Goal: Entertainment & Leisure: Consume media (video, audio)

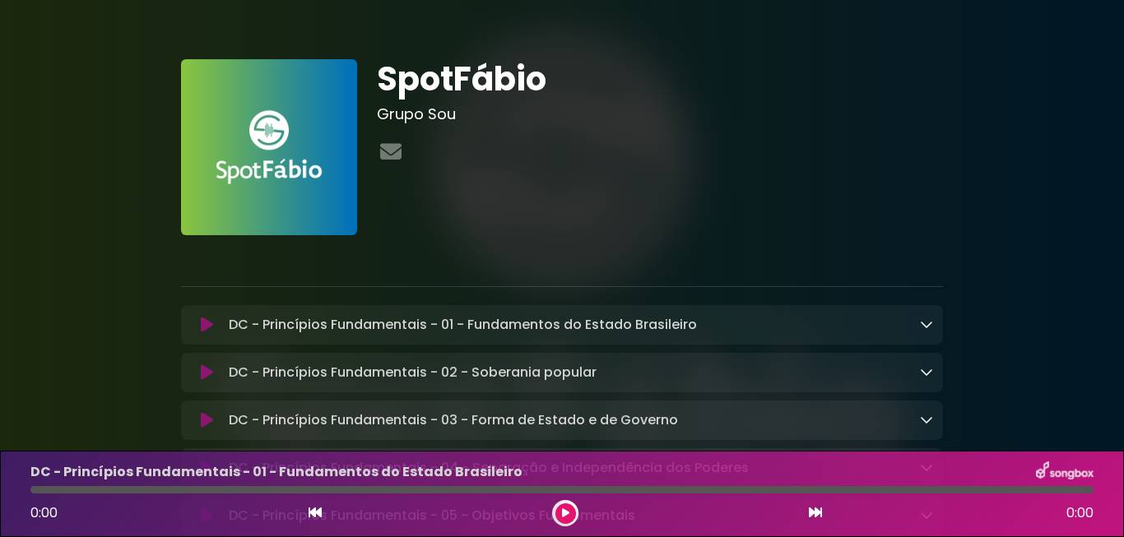
click at [639, 119] on h3 "Grupo Sou" at bounding box center [660, 114] width 567 height 18
click at [839, 167] on div at bounding box center [660, 153] width 567 height 32
click at [537, 183] on div "SpotFábio Grupo Sou" at bounding box center [660, 147] width 587 height 176
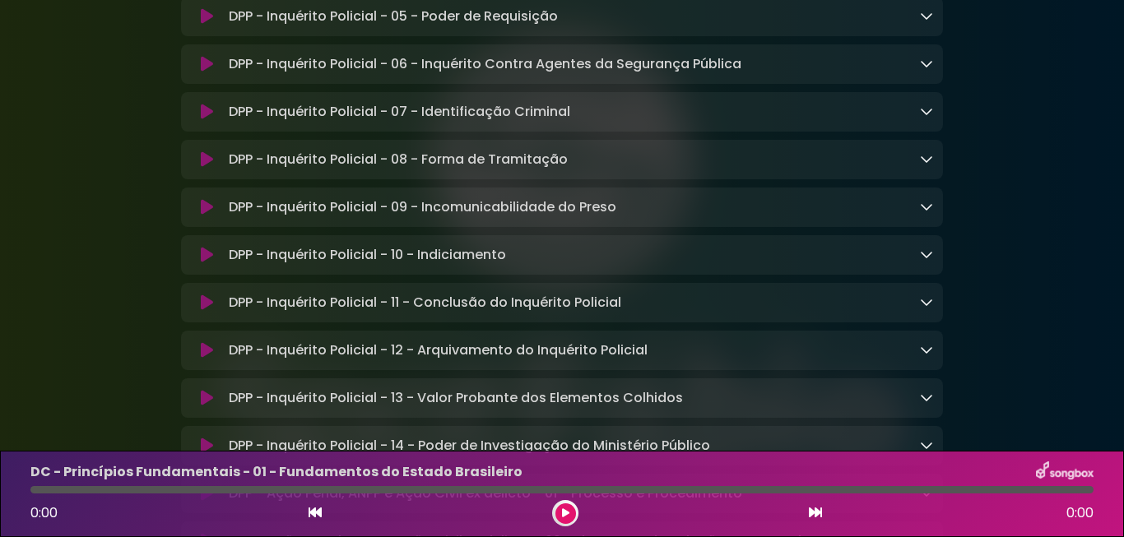
scroll to position [7829, 0]
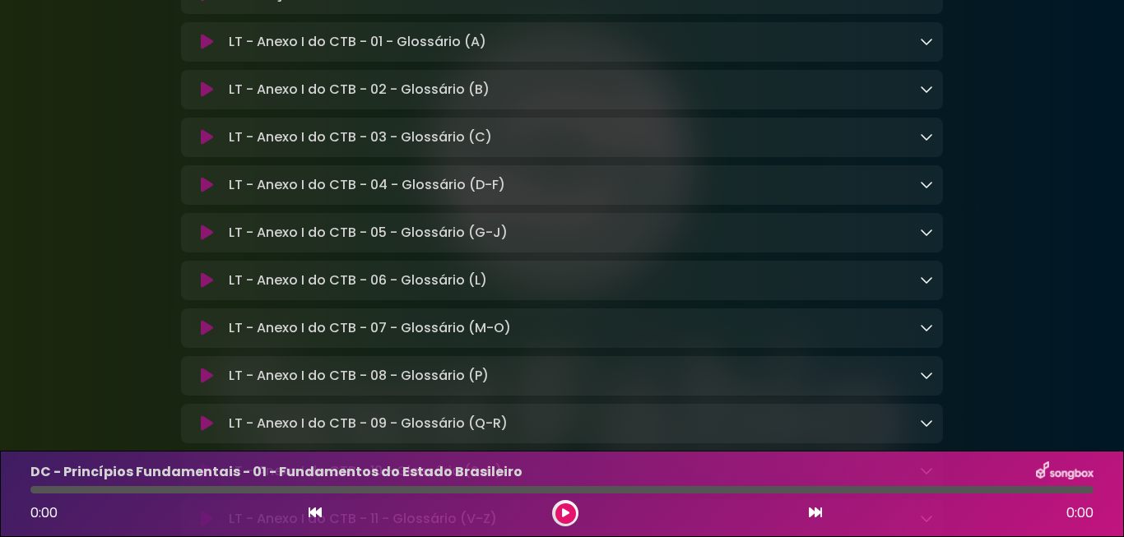
scroll to position [12587, 0]
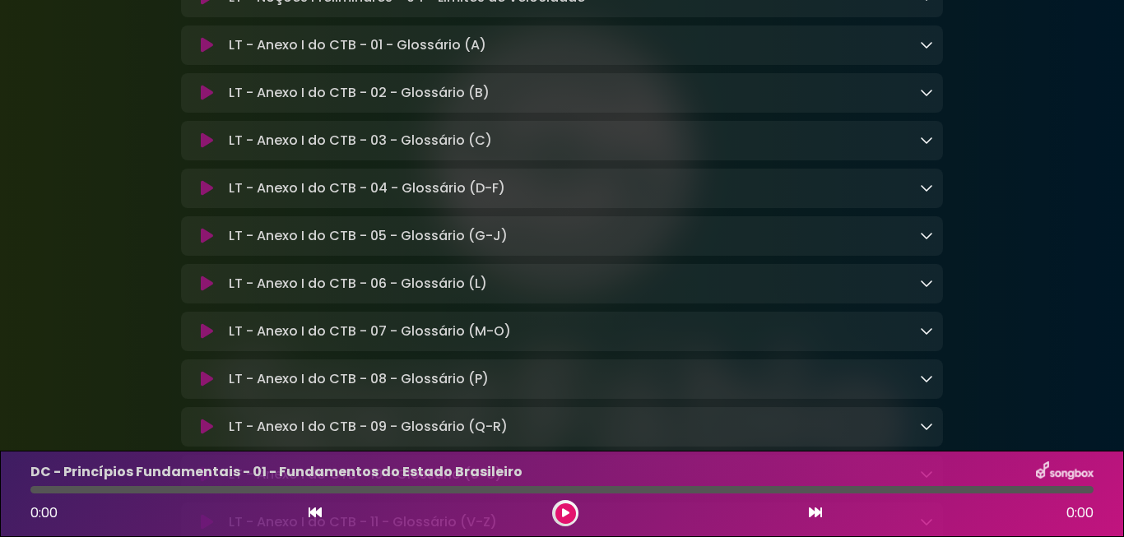
click at [563, 514] on icon at bounding box center [565, 514] width 7 height 10
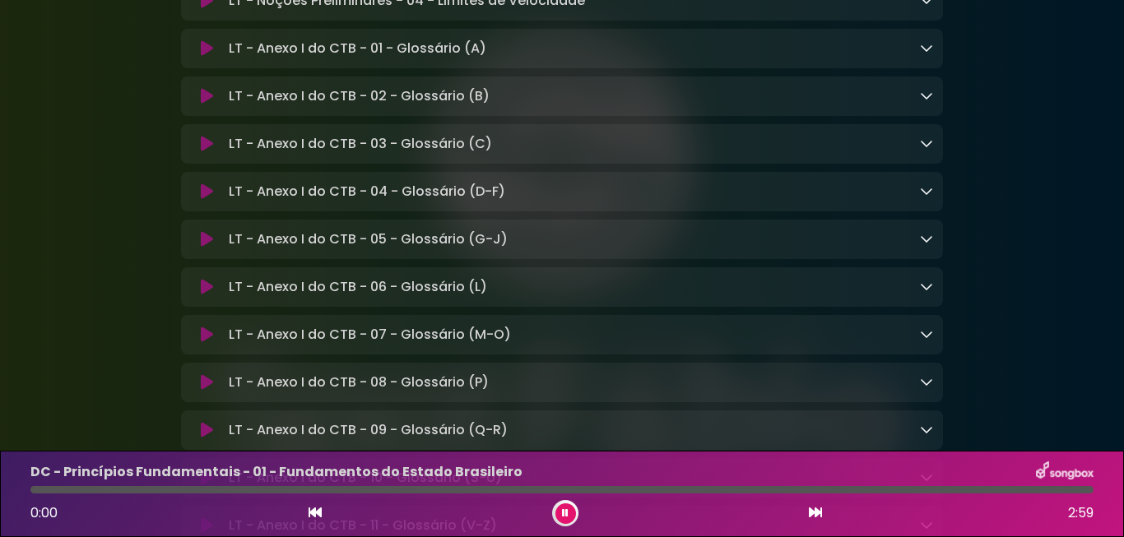
scroll to position [12589, 0]
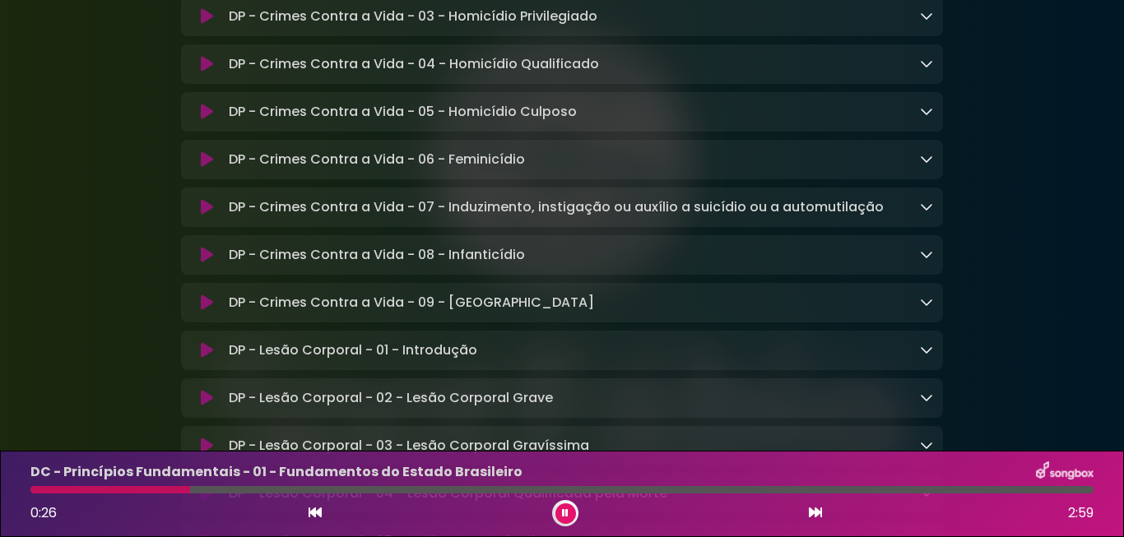
scroll to position [11708, 0]
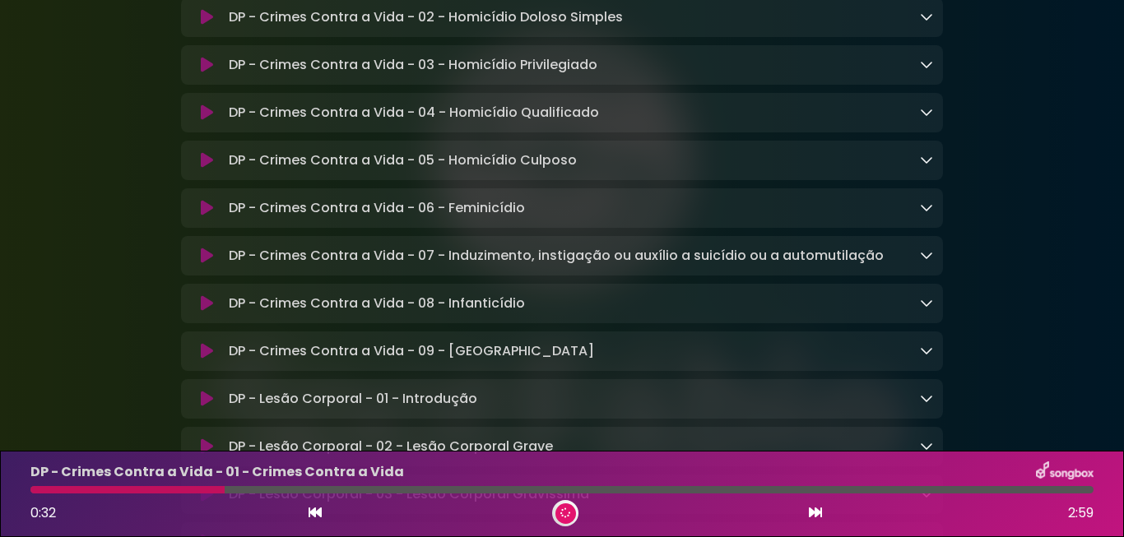
scroll to position [11705, 0]
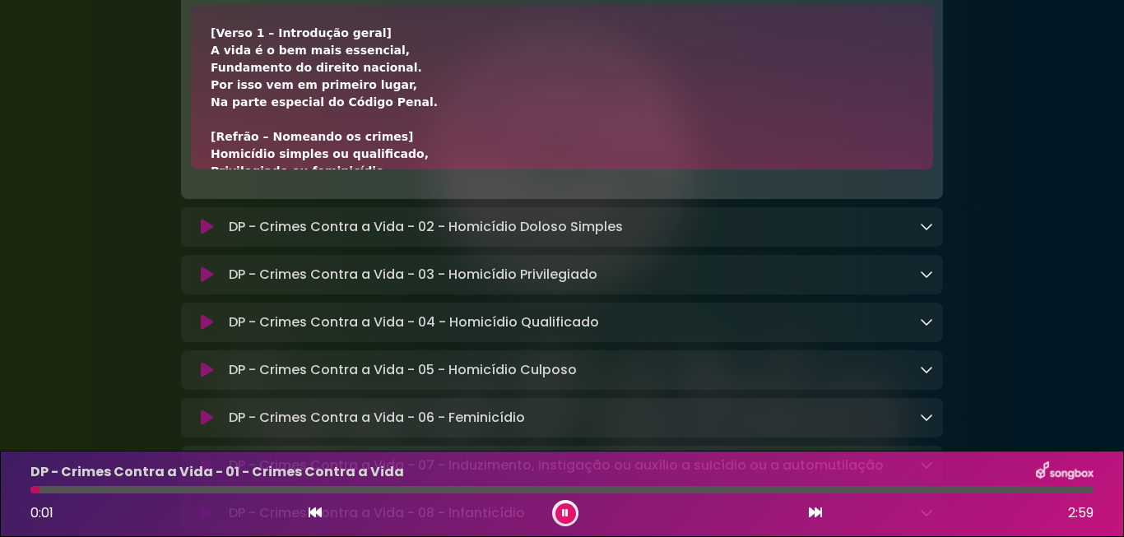
click at [819, 289] on div "[Verso 1 – Introdução geral] A vida é o bem mais essencial, Fundamento do direi…" at bounding box center [562, 353] width 703 height 657
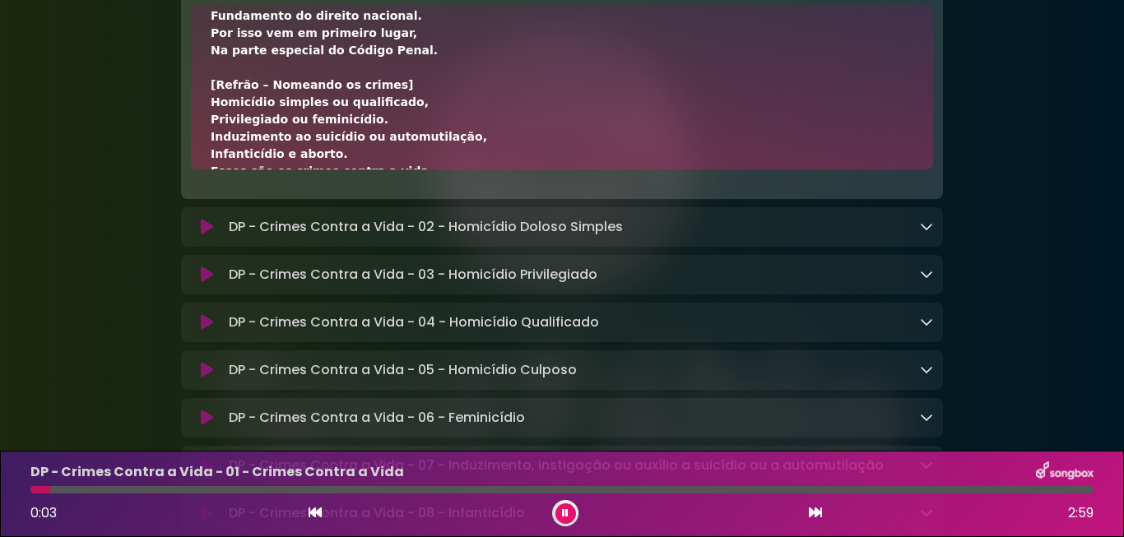
scroll to position [0, 0]
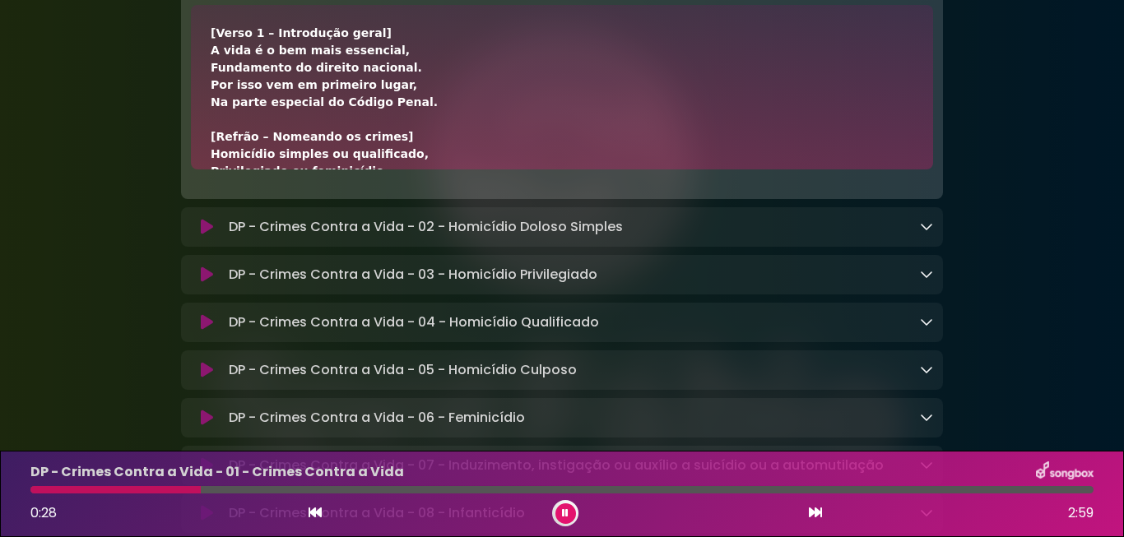
click at [761, 276] on div "[Verso 1 – Introdução geral] A vida é o bem mais essencial, Fundamento do direi…" at bounding box center [562, 353] width 703 height 657
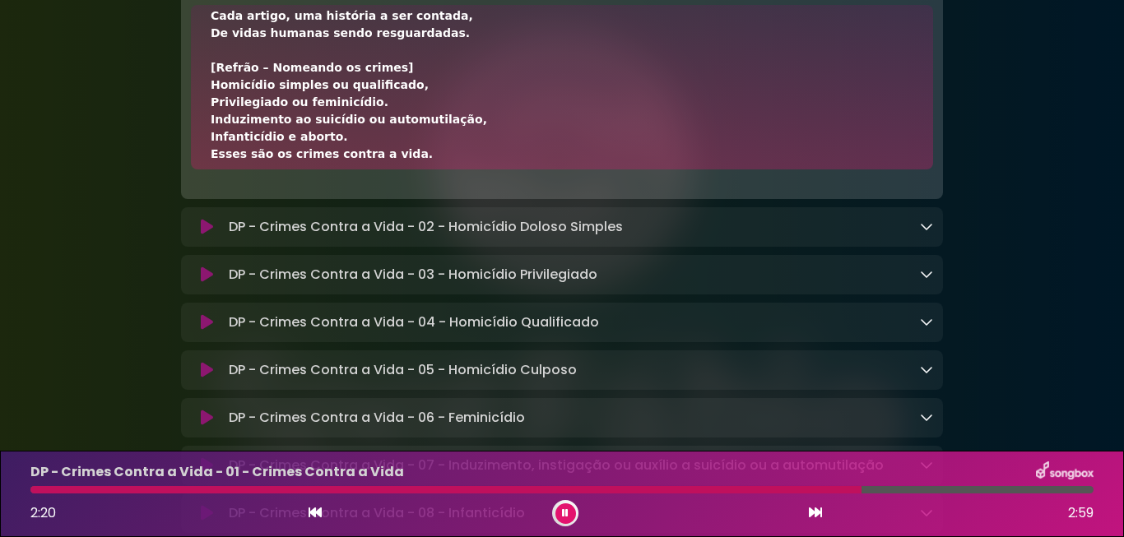
scroll to position [546, 0]
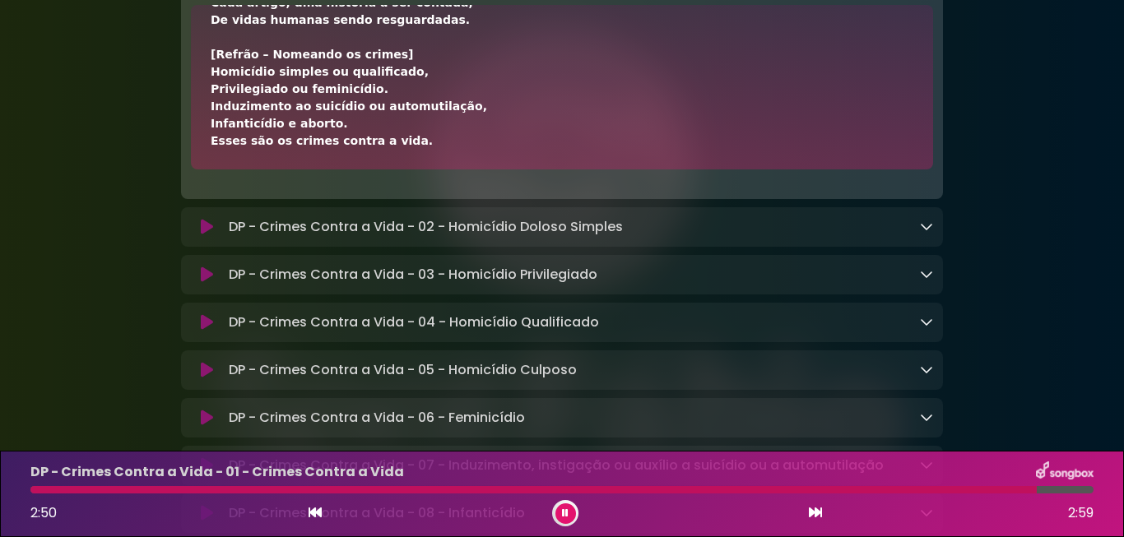
click at [818, 514] on icon at bounding box center [815, 512] width 13 height 13
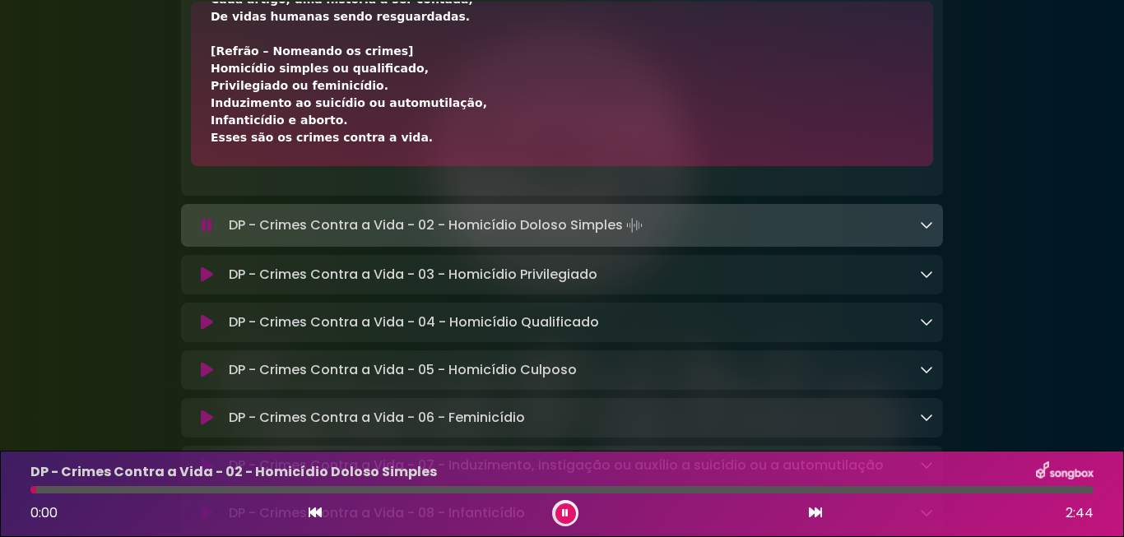
click at [924, 231] on icon at bounding box center [926, 224] width 13 height 13
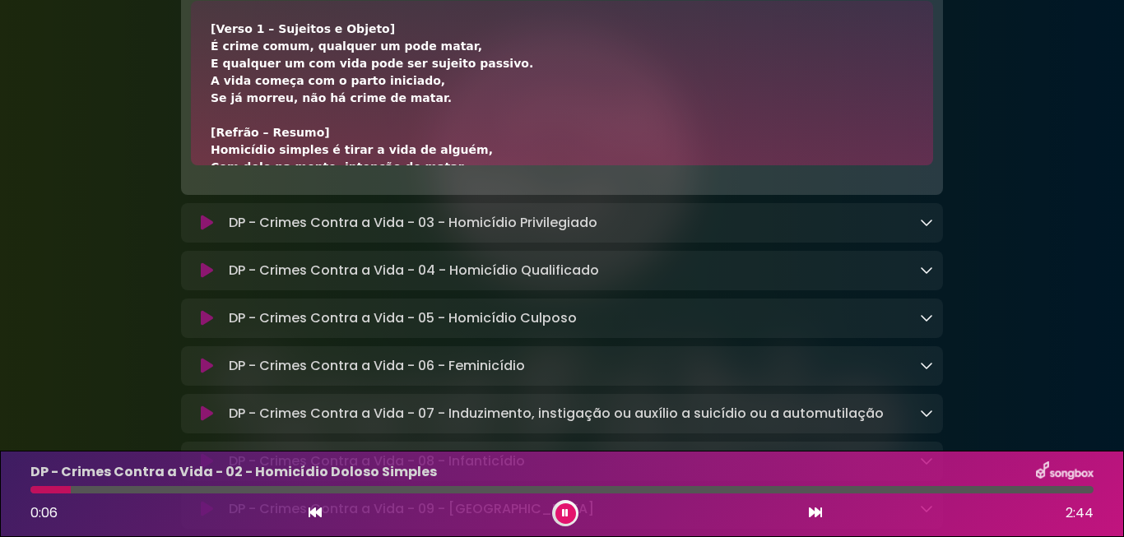
scroll to position [11809, 0]
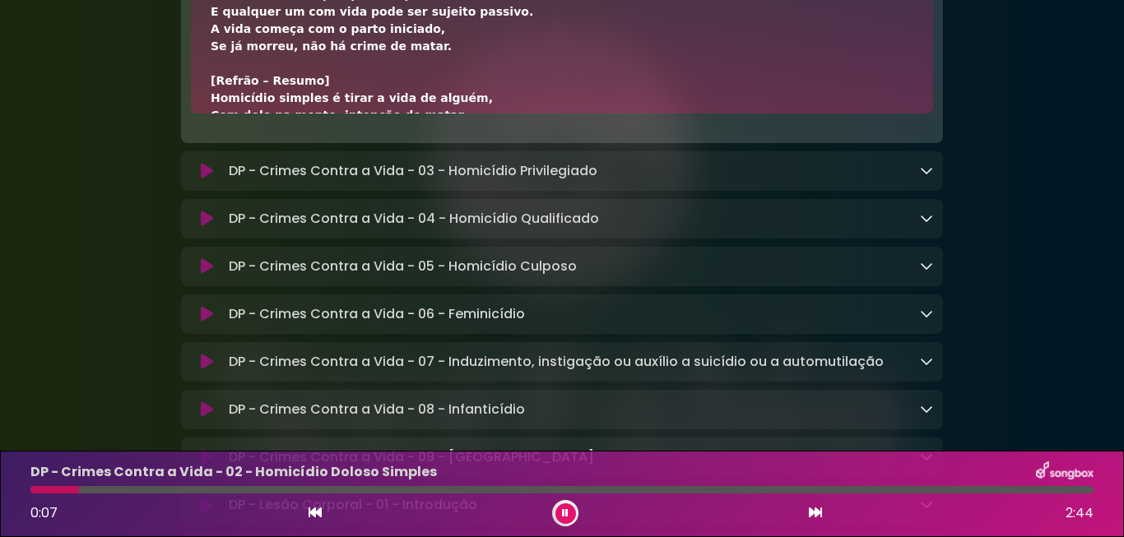
click at [805, 198] on div "[Verso 1 – Sujeitos e Objeto] É crime comum, qualquer um pode matar, E qualquer…" at bounding box center [562, 358] width 703 height 778
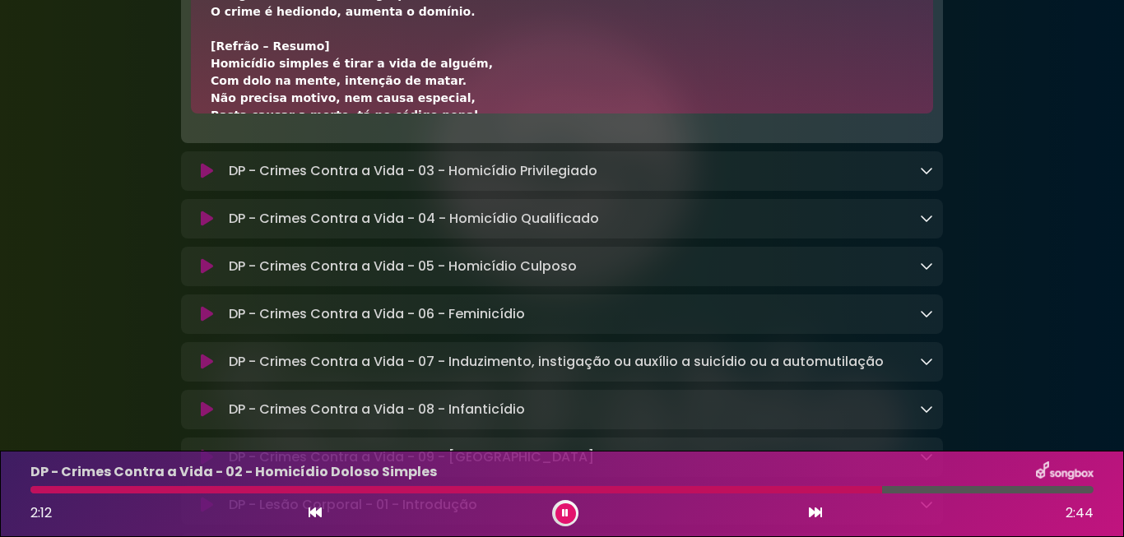
scroll to position [667, 0]
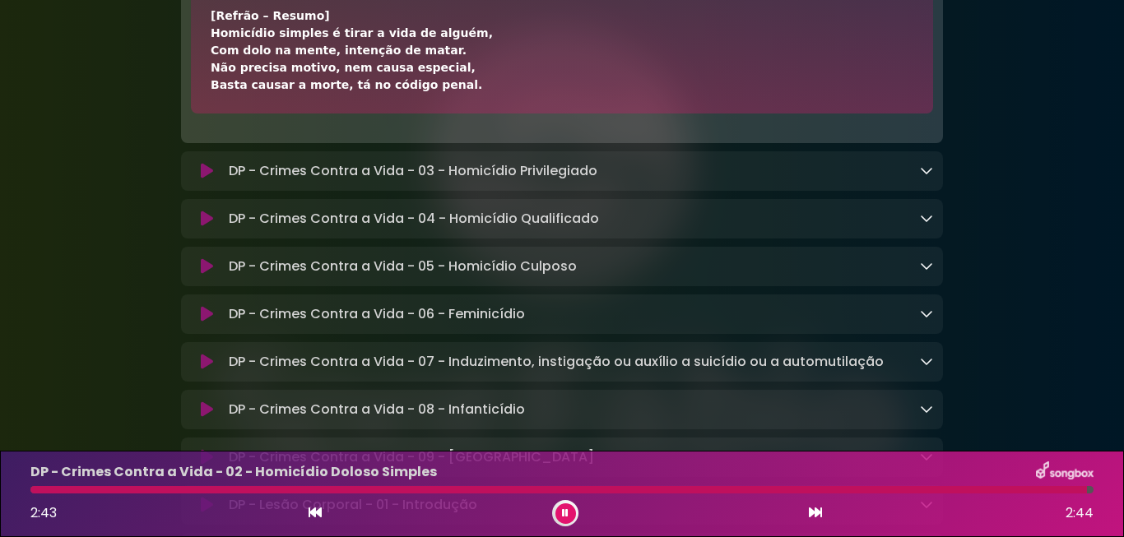
click at [562, 505] on button at bounding box center [566, 514] width 21 height 21
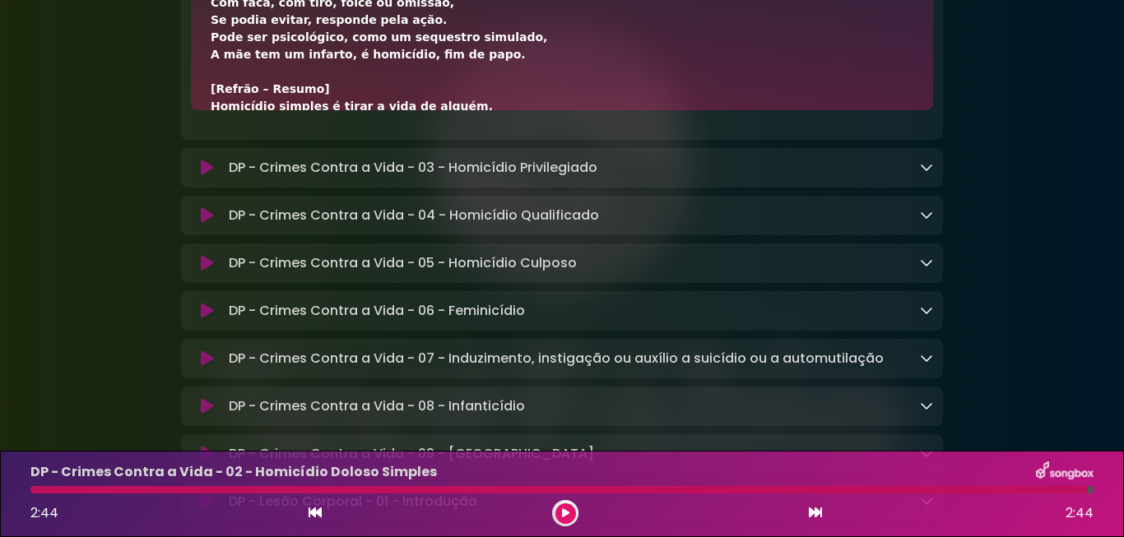
scroll to position [148, 0]
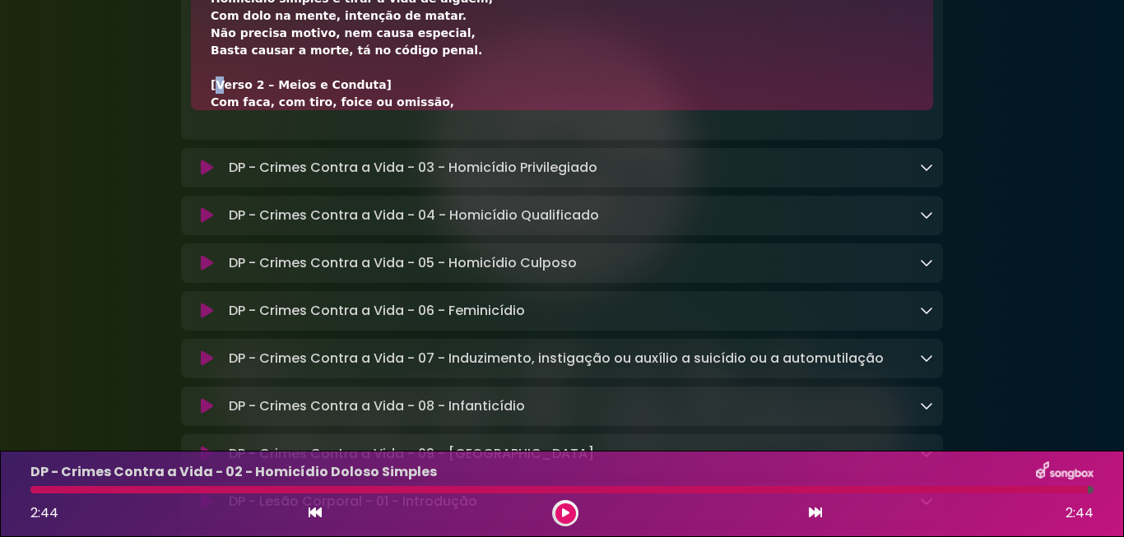
scroll to position [44, 0]
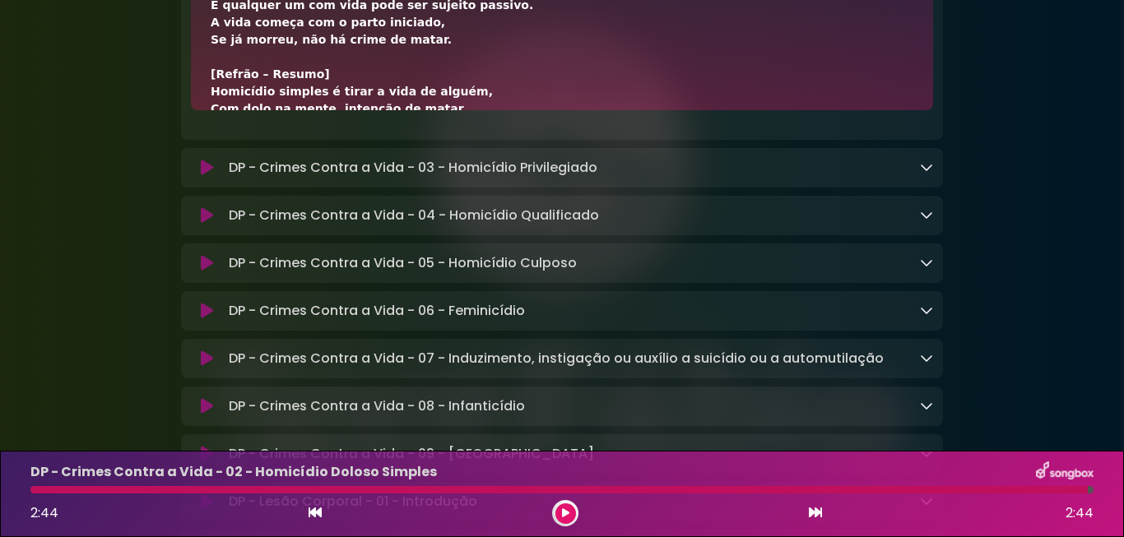
scroll to position [0, 0]
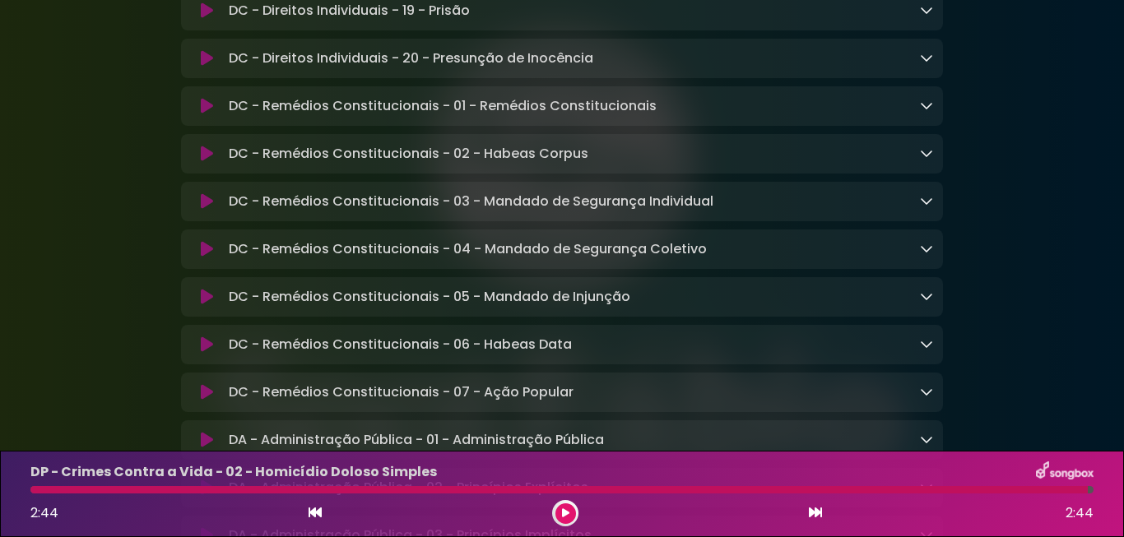
scroll to position [1504, 0]
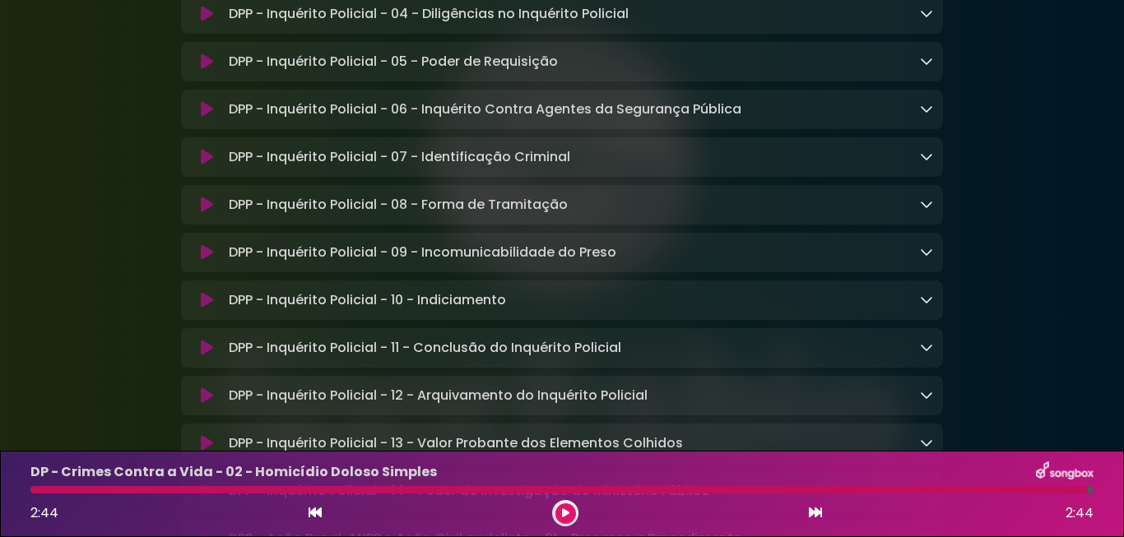
scroll to position [7829, 0]
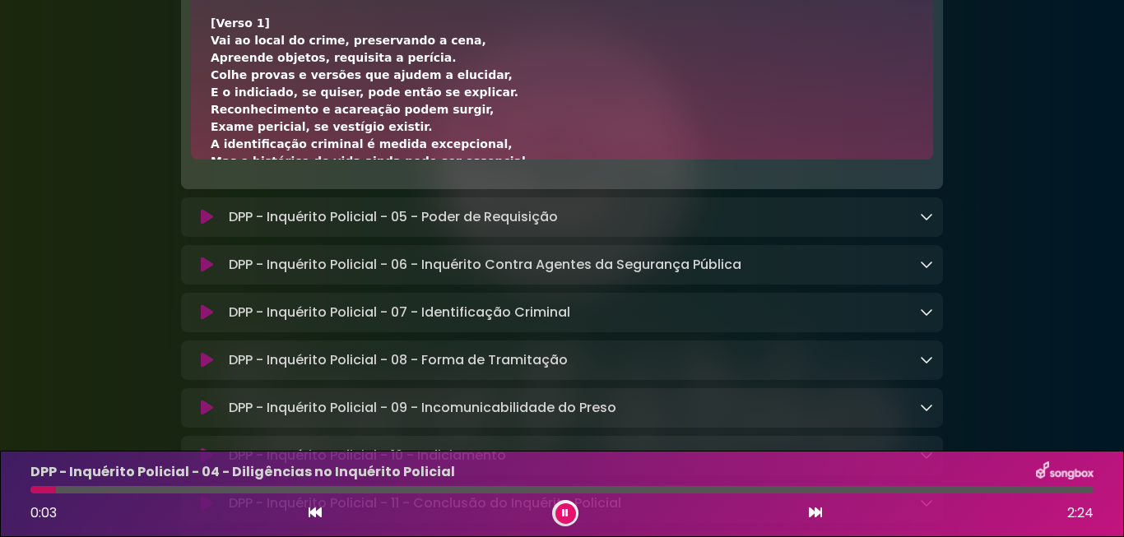
click at [772, 176] on div "[Verso 1] Vai ao local do crime, preservando a cena, Apreende objetos, requisit…" at bounding box center [562, 352] width 703 height 674
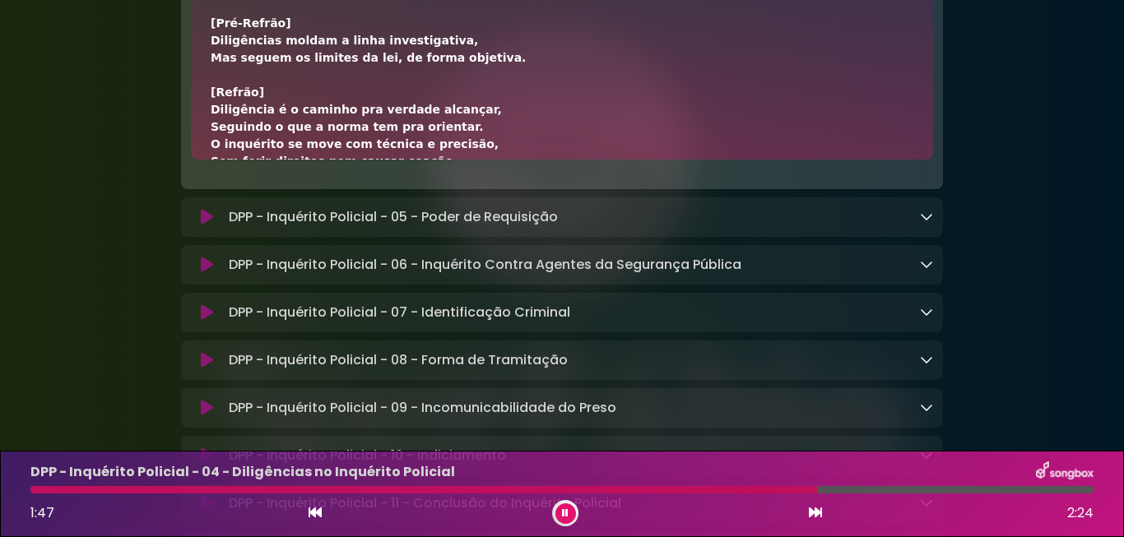
scroll to position [563, 0]
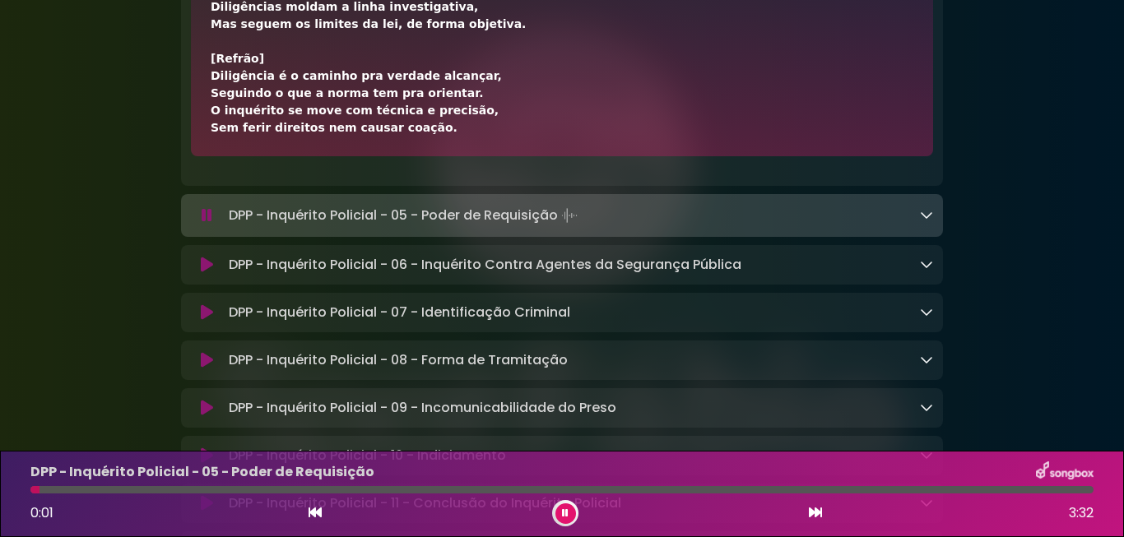
click at [565, 506] on button at bounding box center [566, 514] width 21 height 21
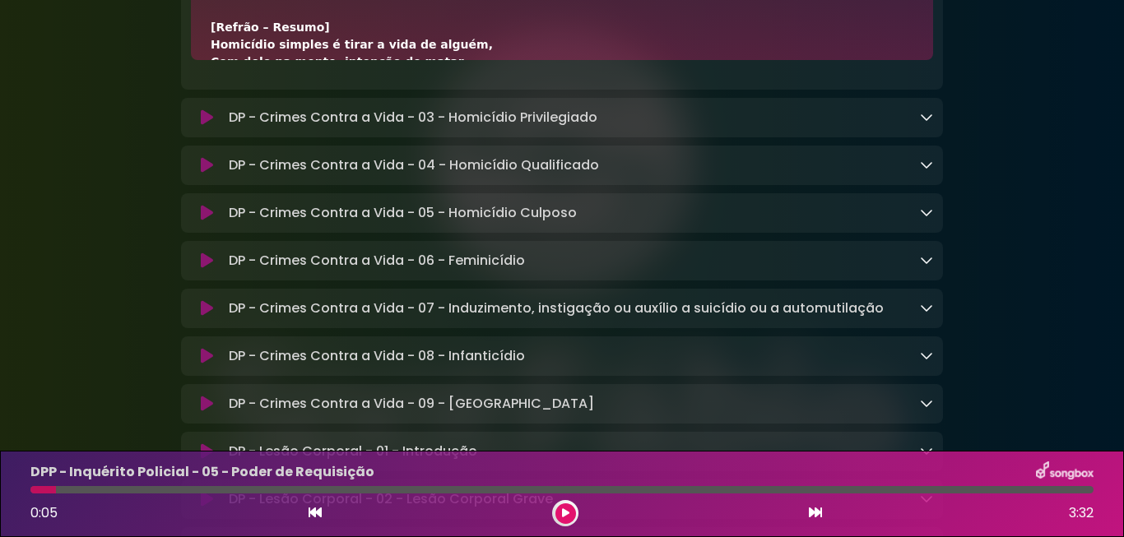
scroll to position [12029, 0]
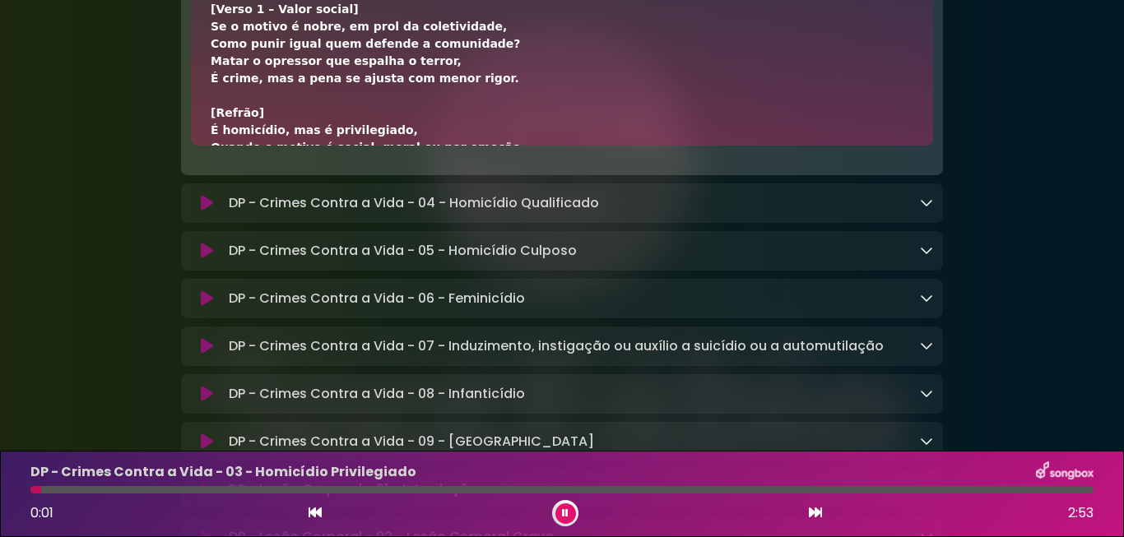
click at [785, 235] on div "[Verso 1 – Valor social] Se o motivo é nobre, em prol da coletividade, Como pun…" at bounding box center [562, 200] width 703 height 398
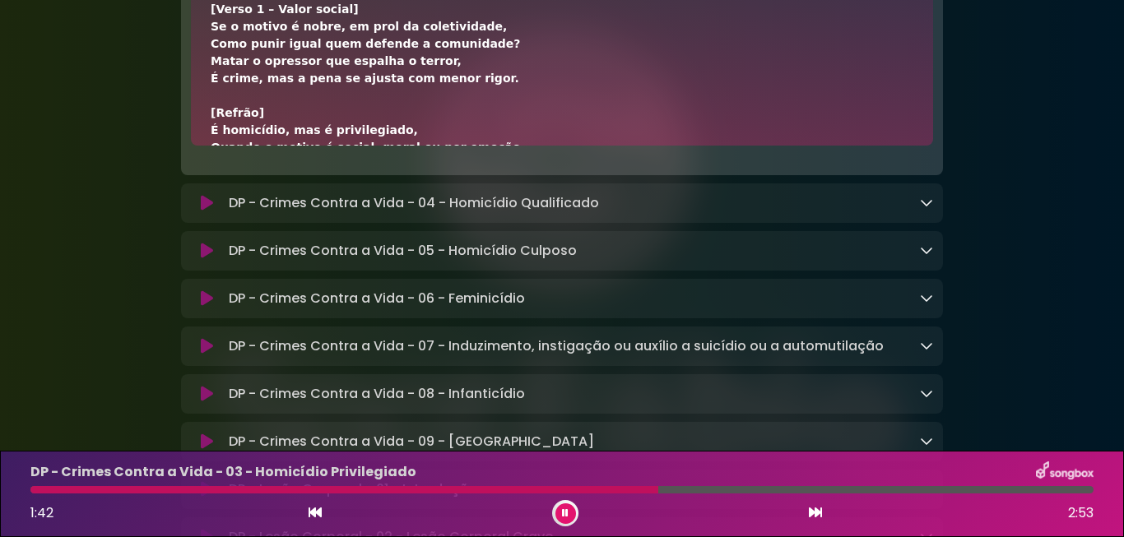
click at [851, 281] on div "[Verso 1 – Valor social] Se o motivo é nobre, em prol da coletividade, Como pun…" at bounding box center [562, 200] width 703 height 398
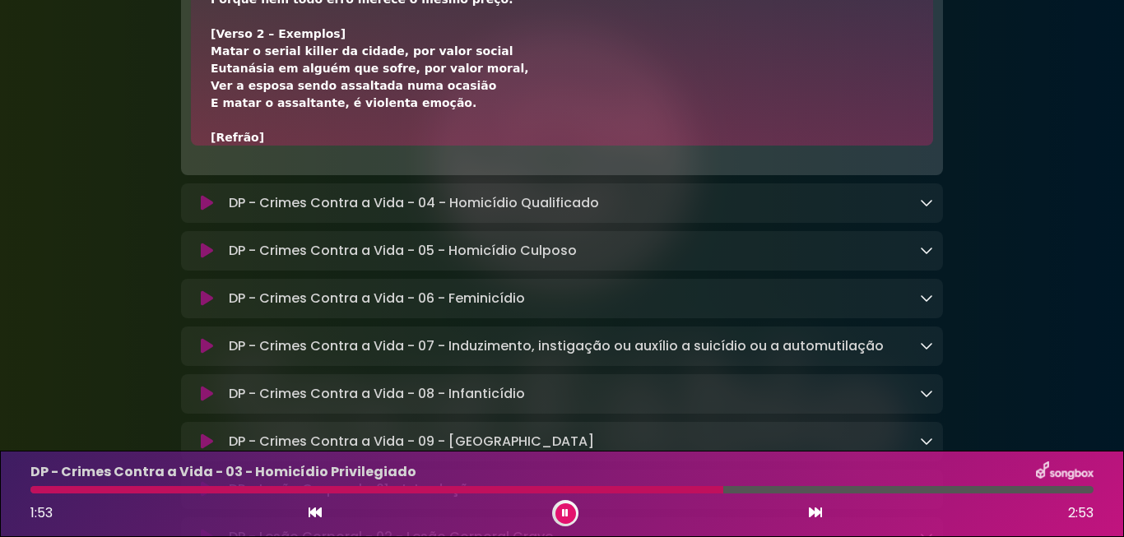
scroll to position [131, 0]
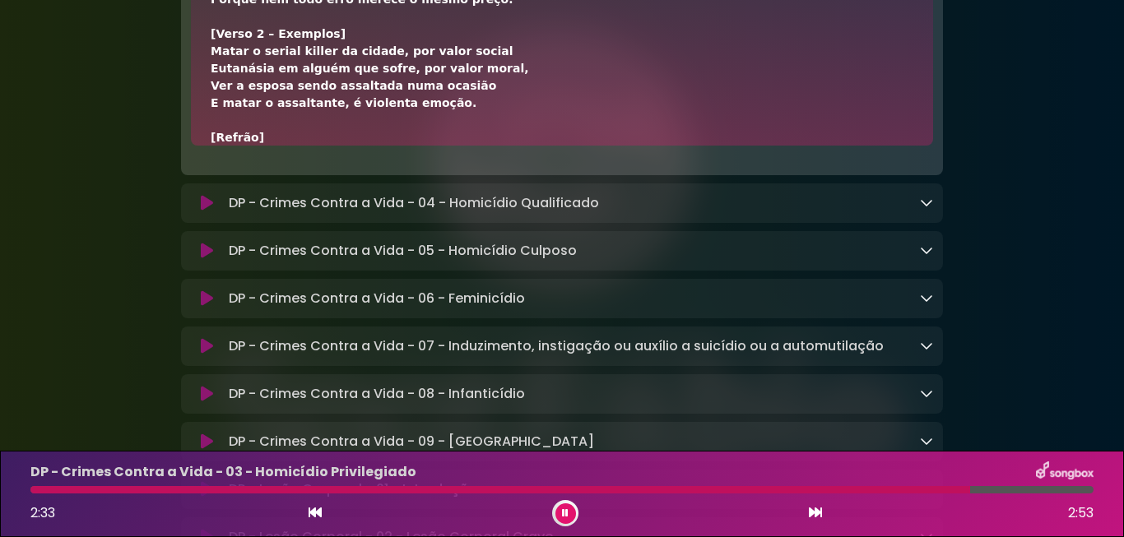
scroll to position [235, 0]
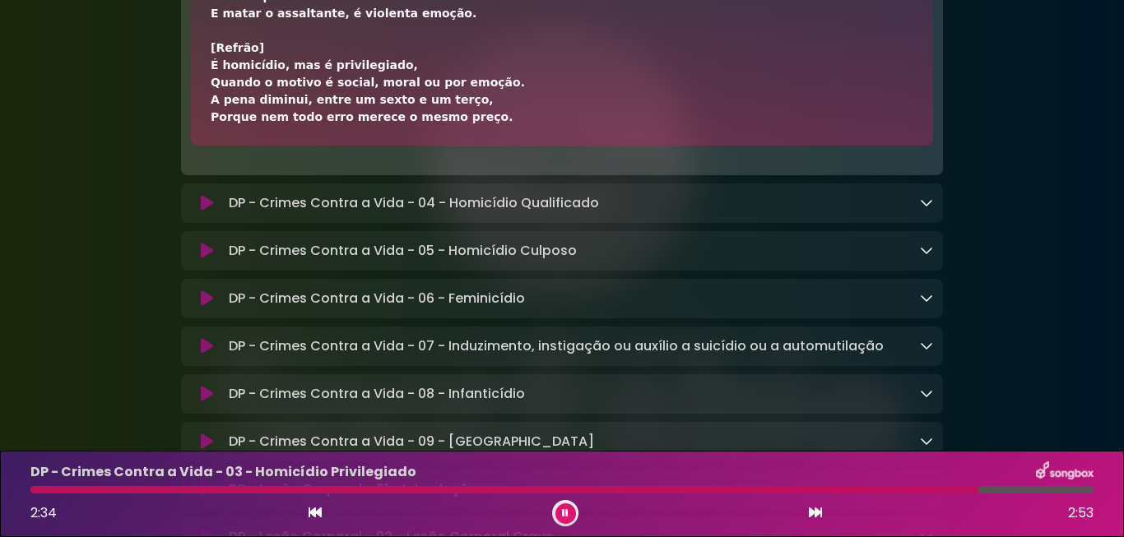
scroll to position [286, 0]
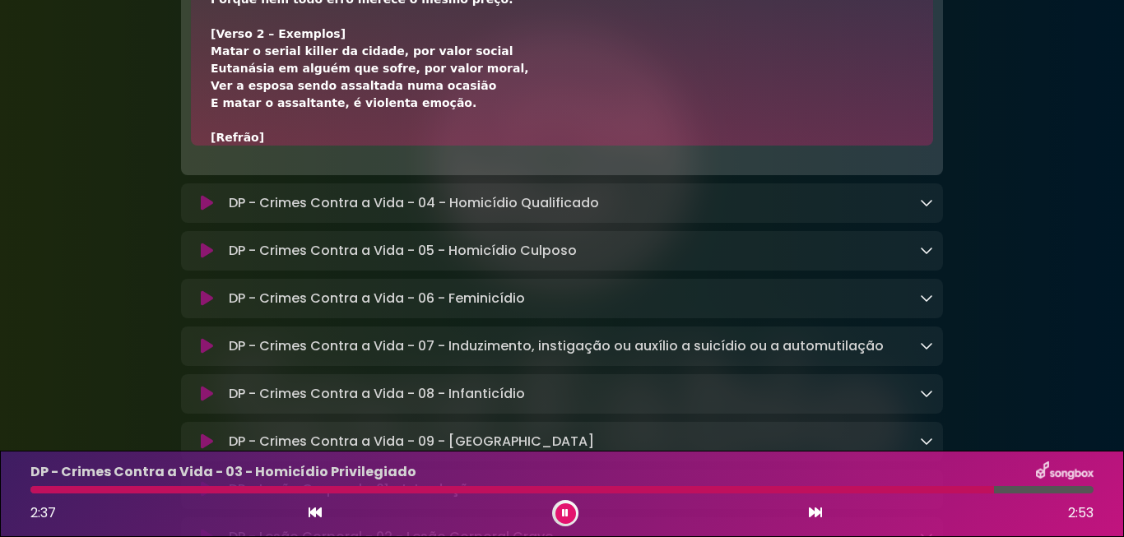
scroll to position [235, 0]
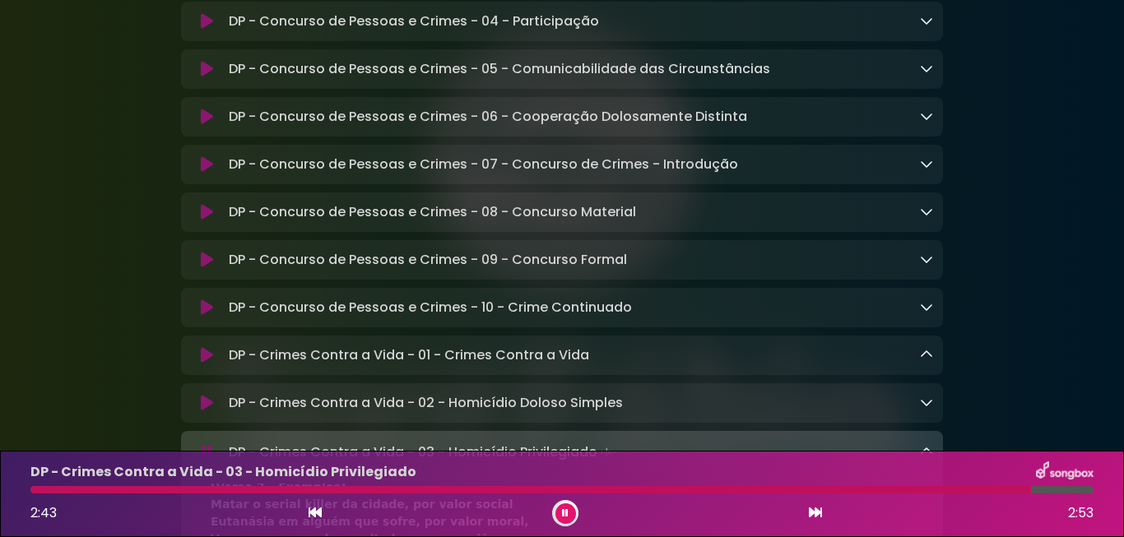
scroll to position [235, 0]
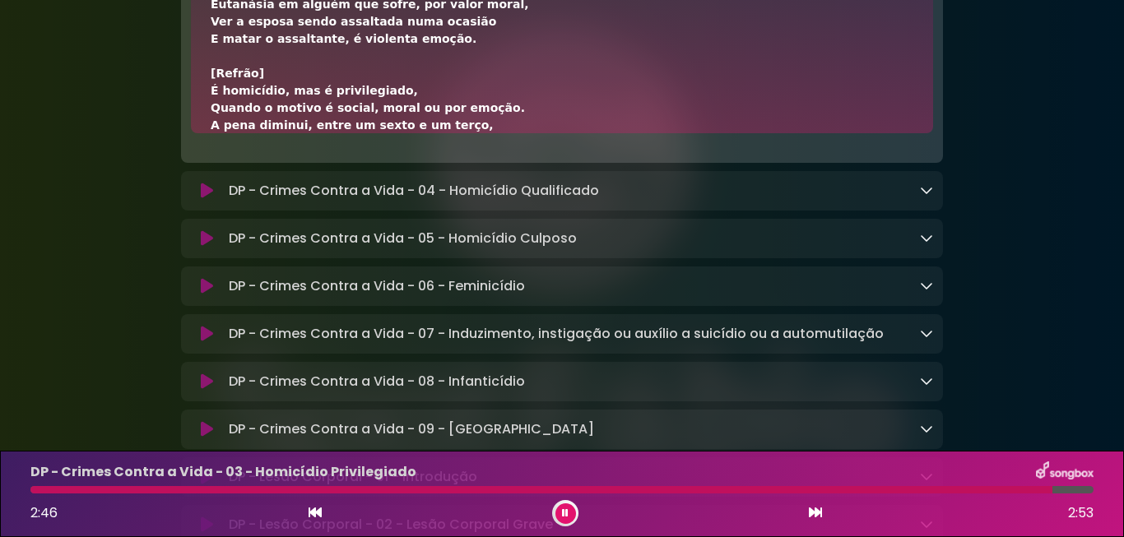
scroll to position [12045, 0]
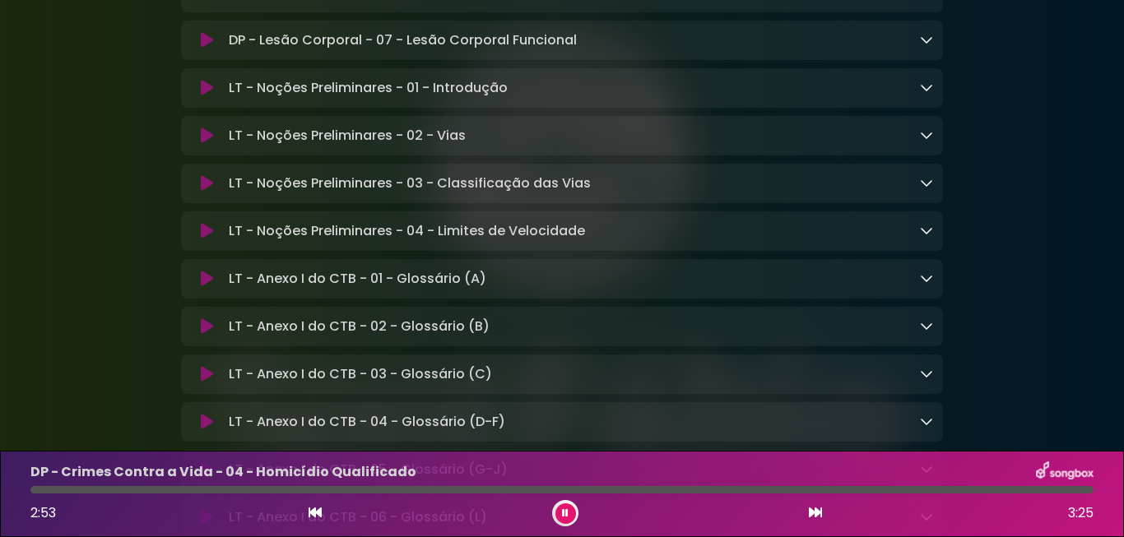
scroll to position [12563, 0]
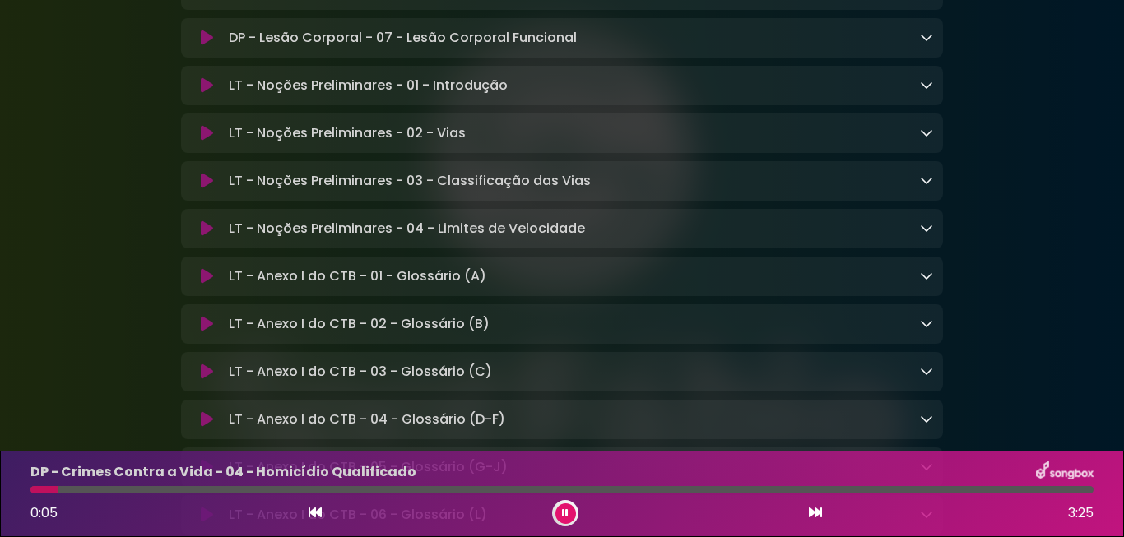
click at [564, 506] on button at bounding box center [566, 514] width 21 height 21
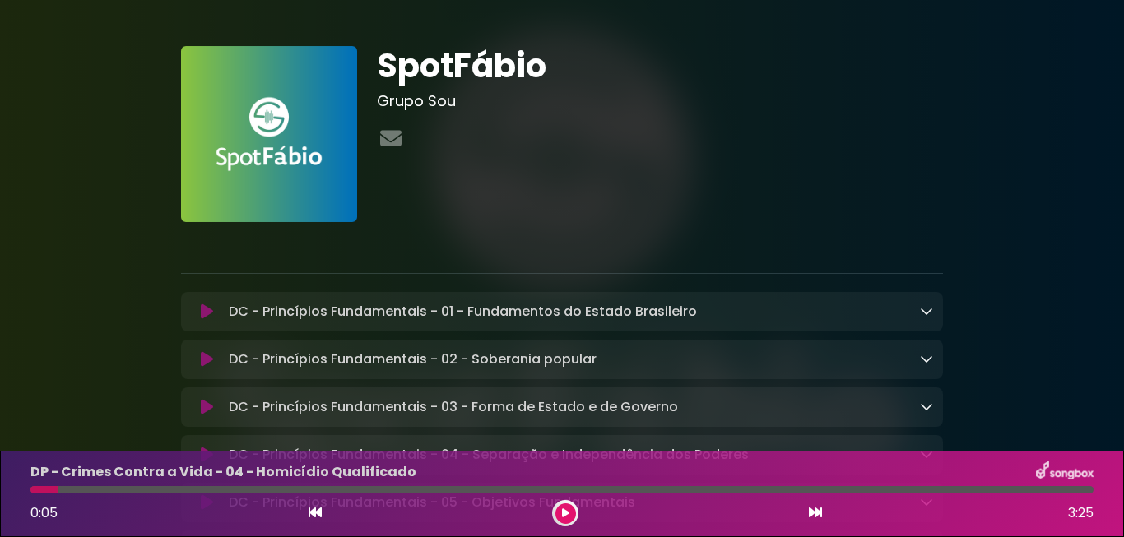
scroll to position [0, 0]
